Goal: Subscribe to service/newsletter

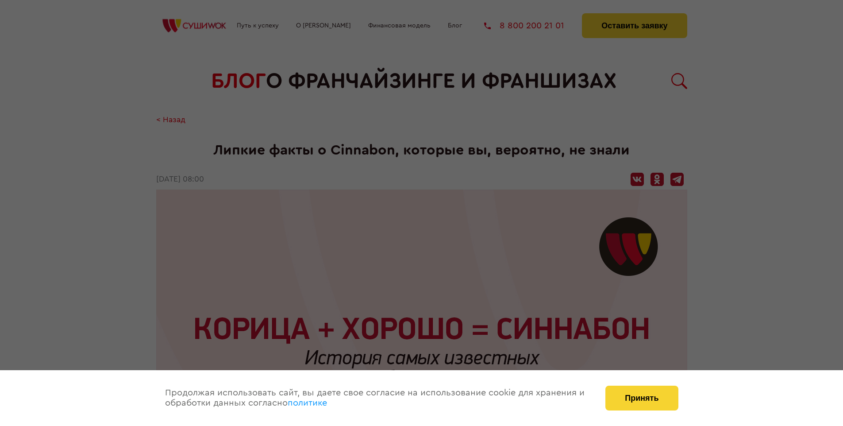
scroll to position [1109, 0]
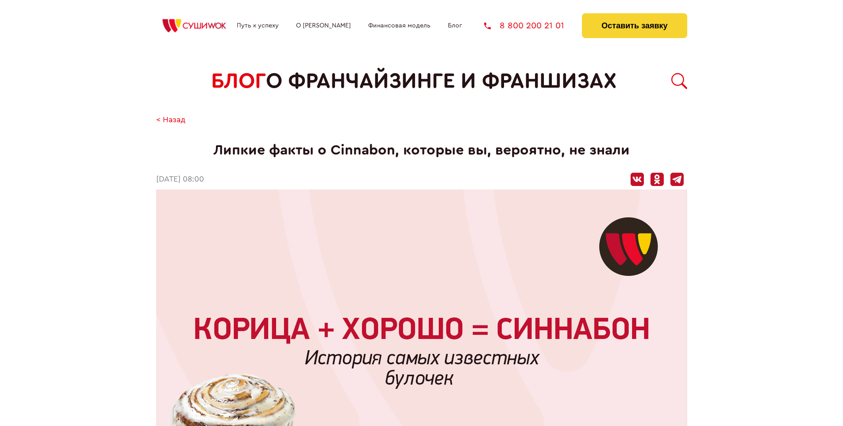
scroll to position [1109, 0]
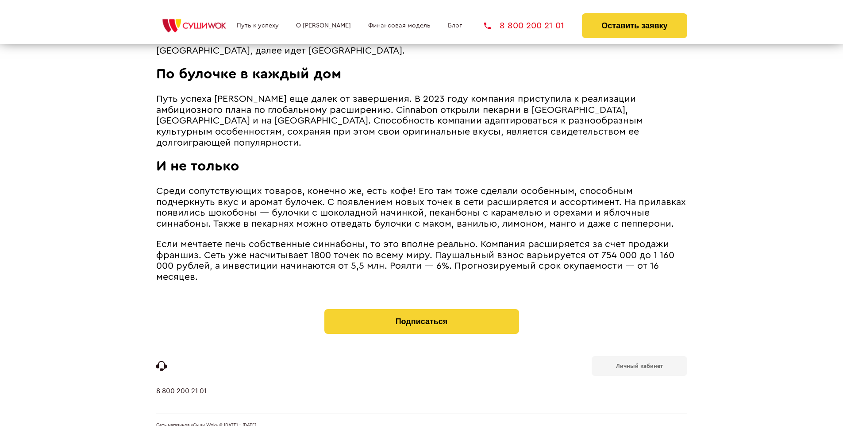
click at [639, 363] on b "Личный кабинет" at bounding box center [639, 366] width 47 height 6
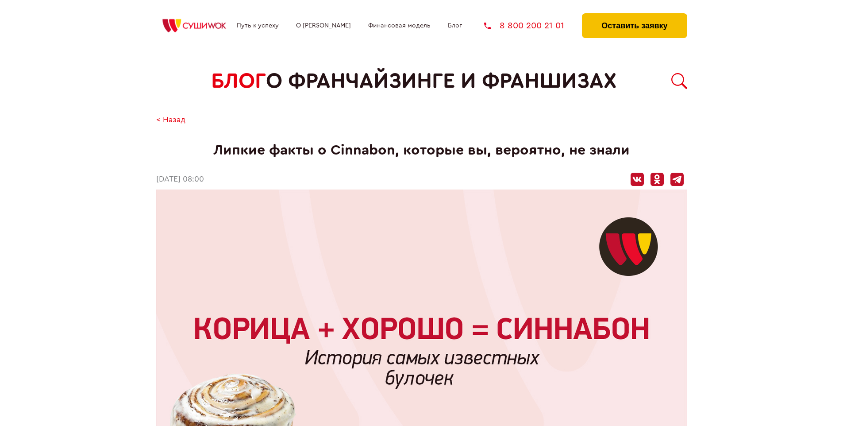
click at [634, 15] on button "Оставить заявку" at bounding box center [634, 25] width 105 height 25
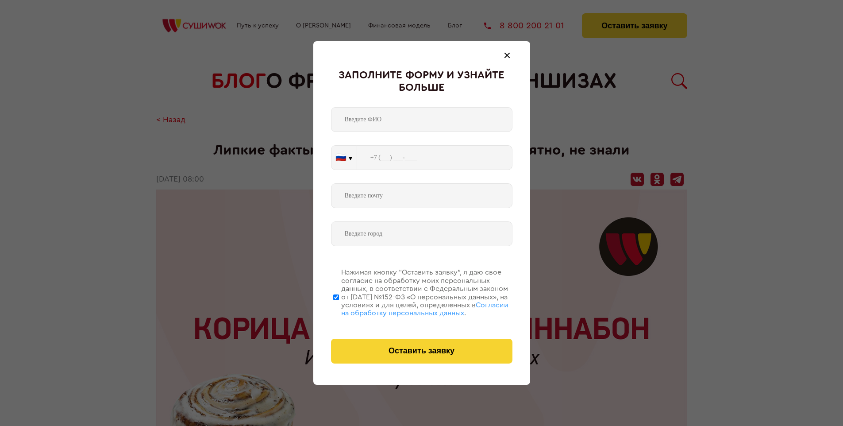
click at [410, 307] on span "Согласии на обработку персональных данных" at bounding box center [424, 308] width 167 height 15
click at [339, 307] on input "Нажимая кнопку “Оставить заявку”, я даю свое согласие на обработку моих персона…" at bounding box center [336, 296] width 6 height 71
checkbox input "false"
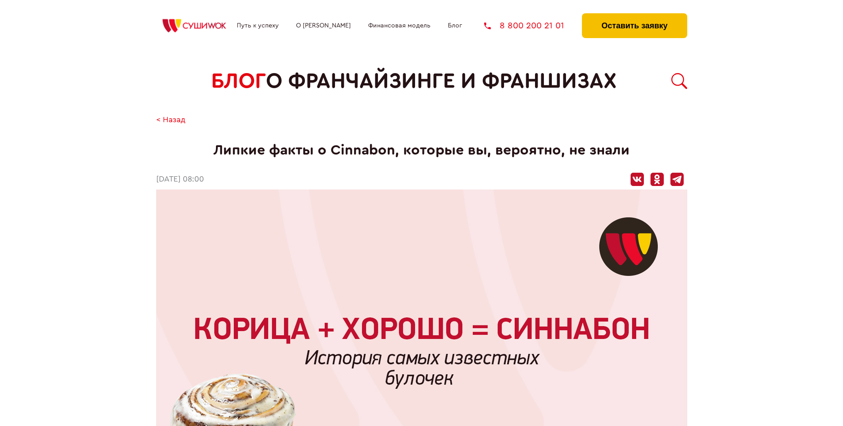
click at [634, 15] on button "Оставить заявку" at bounding box center [634, 25] width 105 height 25
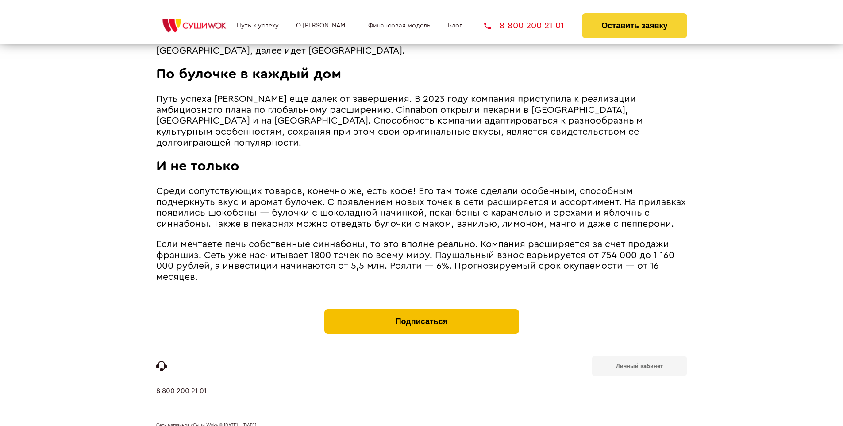
click at [421, 309] on button "Подписаться" at bounding box center [421, 321] width 195 height 25
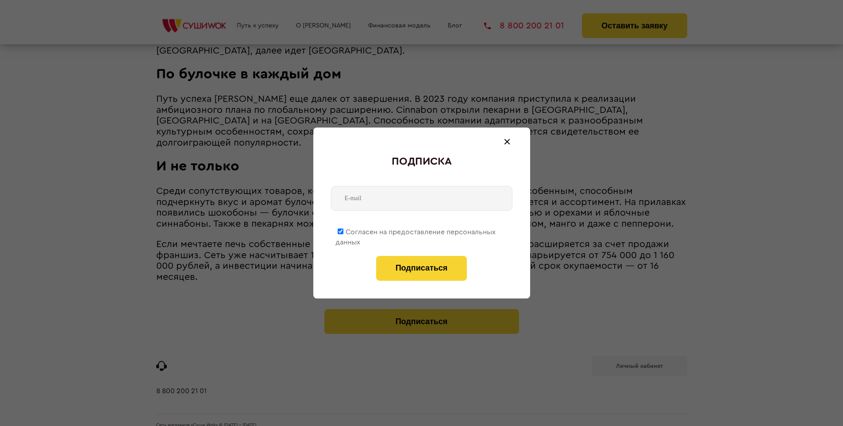
click at [416, 230] on span "Согласен на предоставление персональных данных" at bounding box center [415, 236] width 160 height 17
click at [343, 230] on input "Согласен на предоставление персональных данных" at bounding box center [341, 231] width 6 height 6
checkbox input "false"
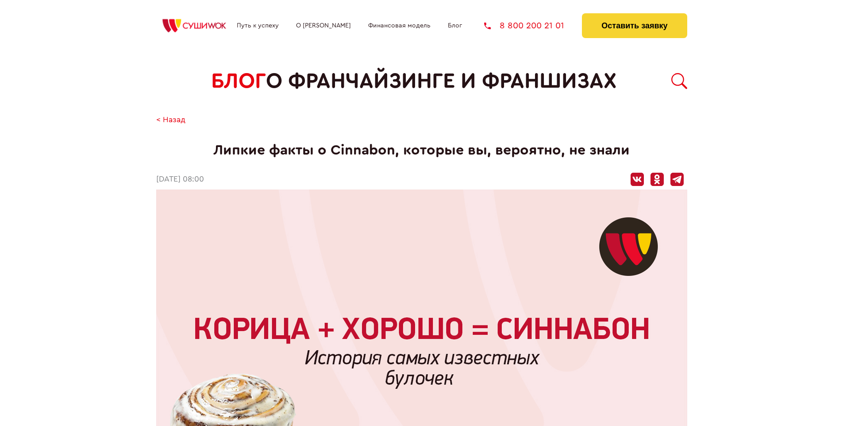
scroll to position [1109, 0]
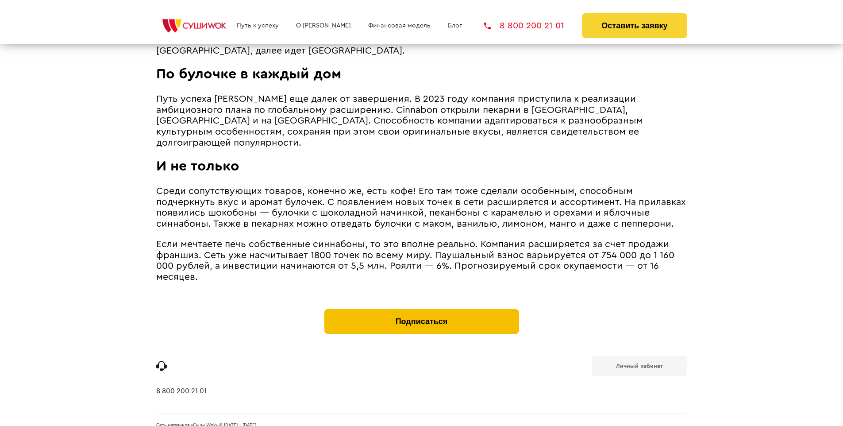
click at [421, 309] on button "Подписаться" at bounding box center [421, 321] width 195 height 25
